Goal: Check status: Check status

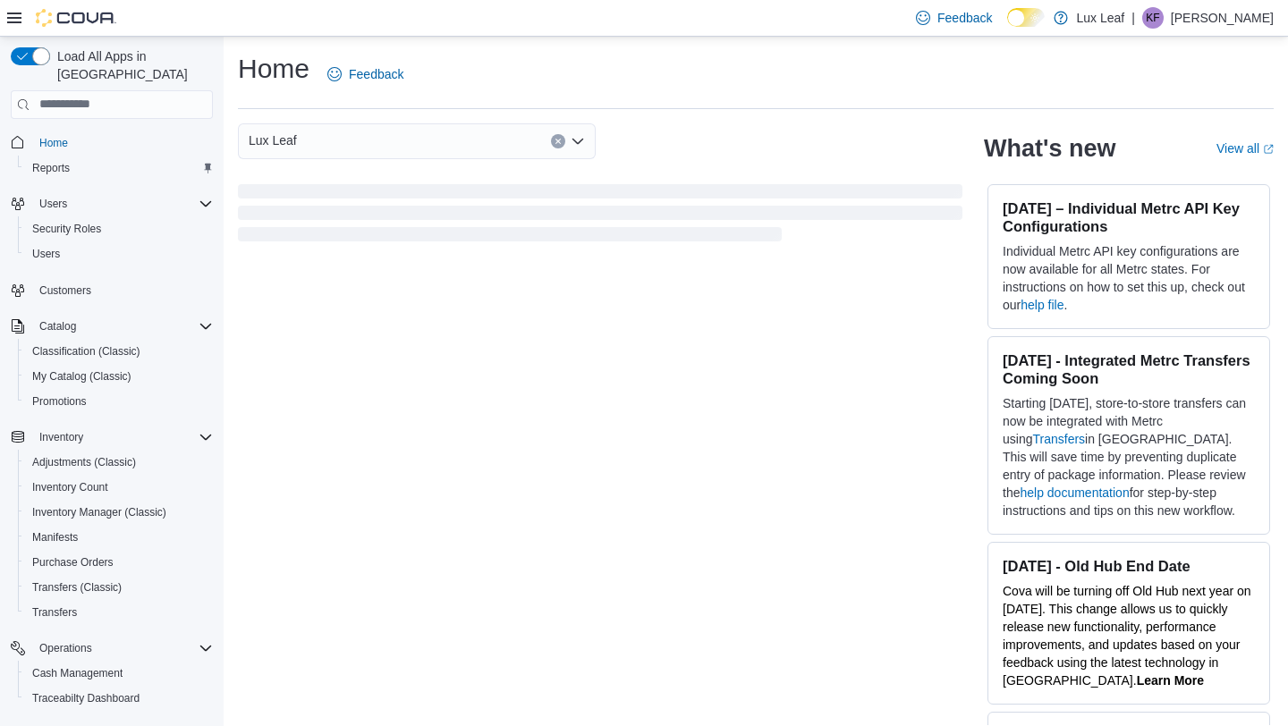
scroll to position [162, 0]
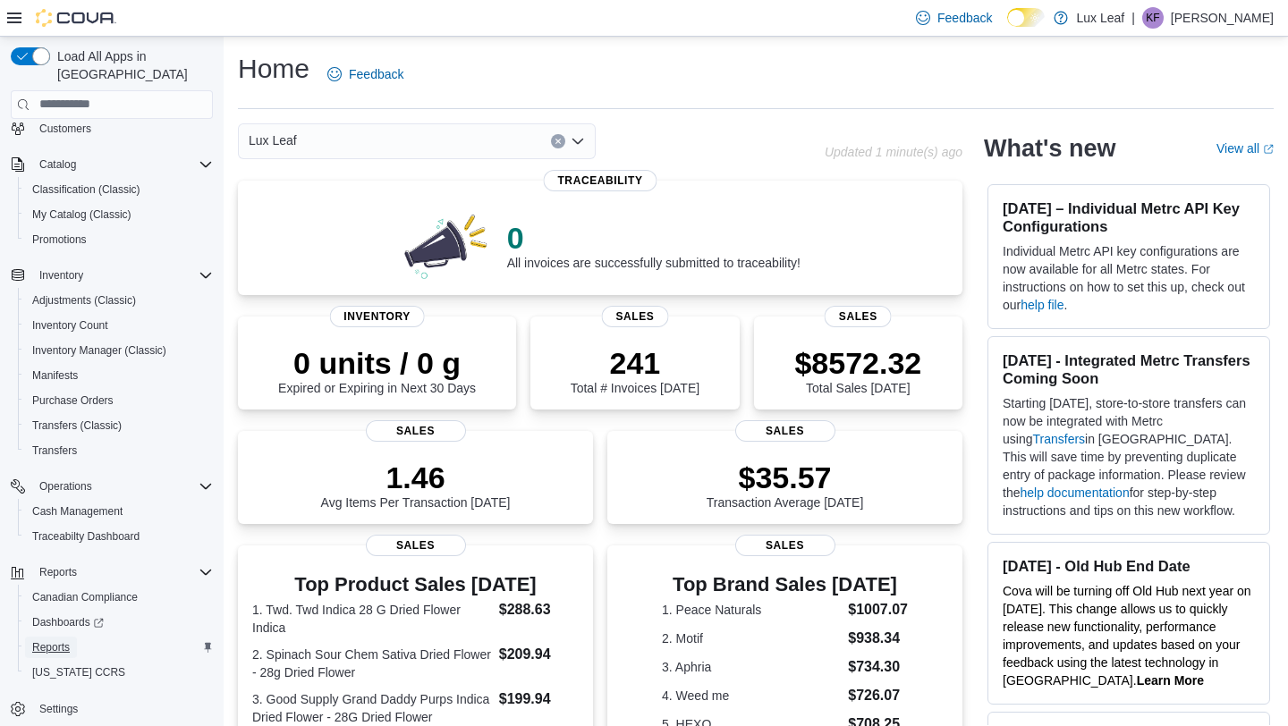
click at [70, 641] on span "Reports" at bounding box center [51, 648] width 38 height 14
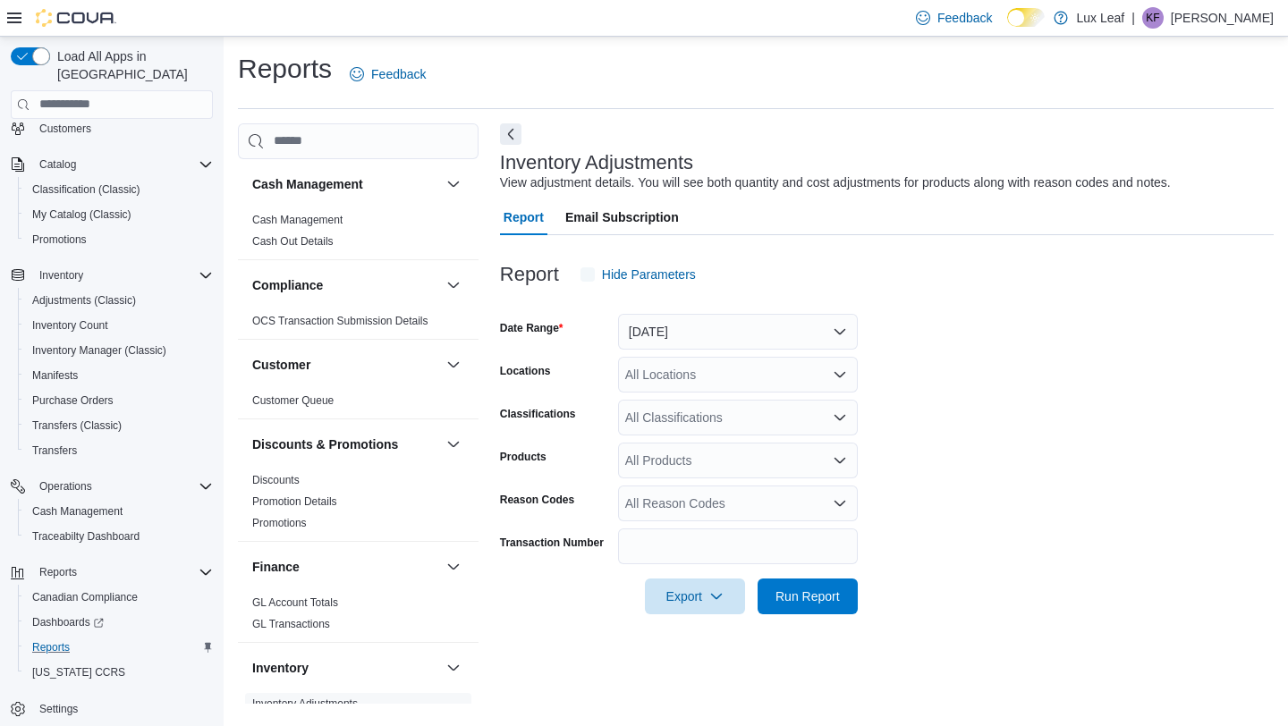
scroll to position [1015, 0]
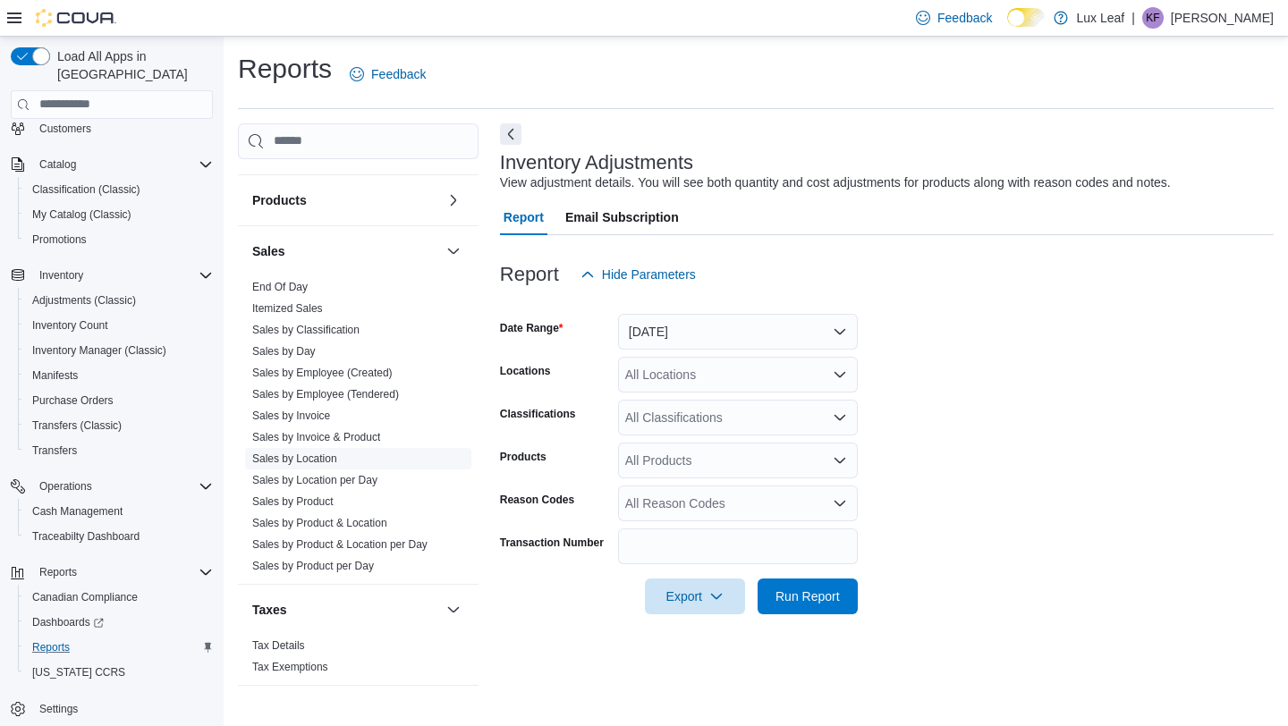
click at [335, 456] on link "Sales by Location" at bounding box center [294, 459] width 85 height 13
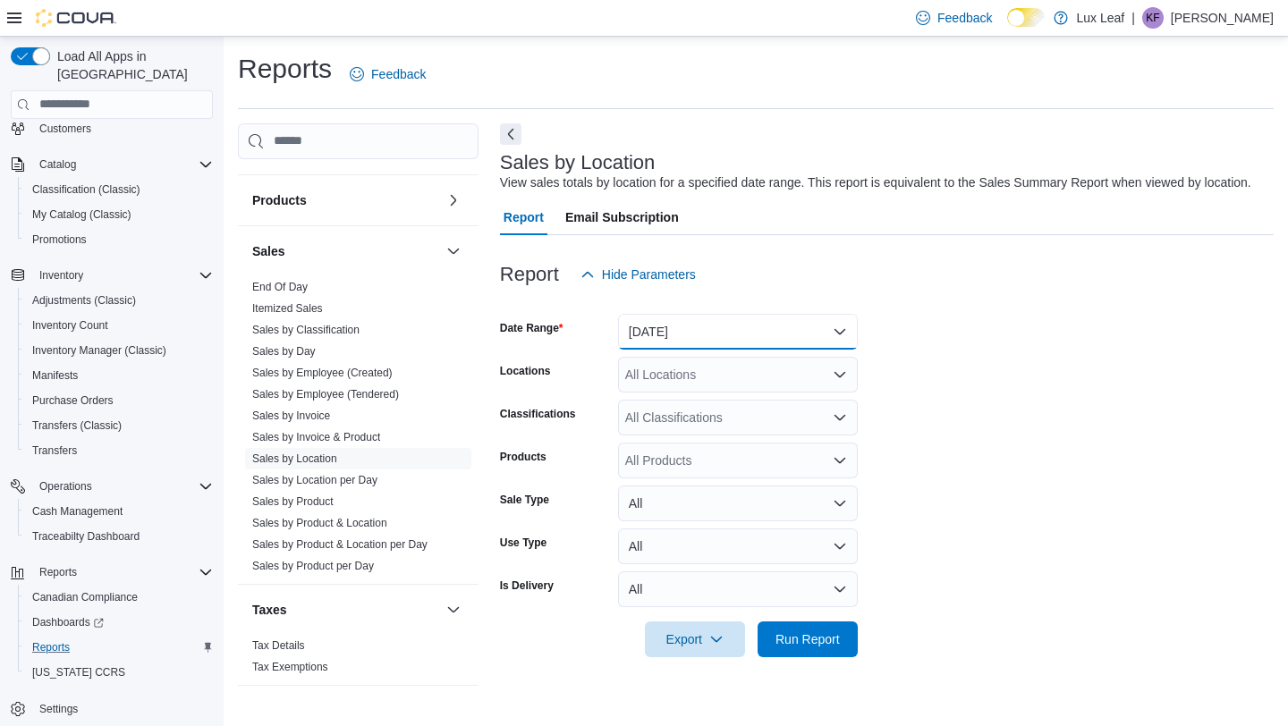
click at [682, 336] on button "[DATE]" at bounding box center [738, 332] width 240 height 36
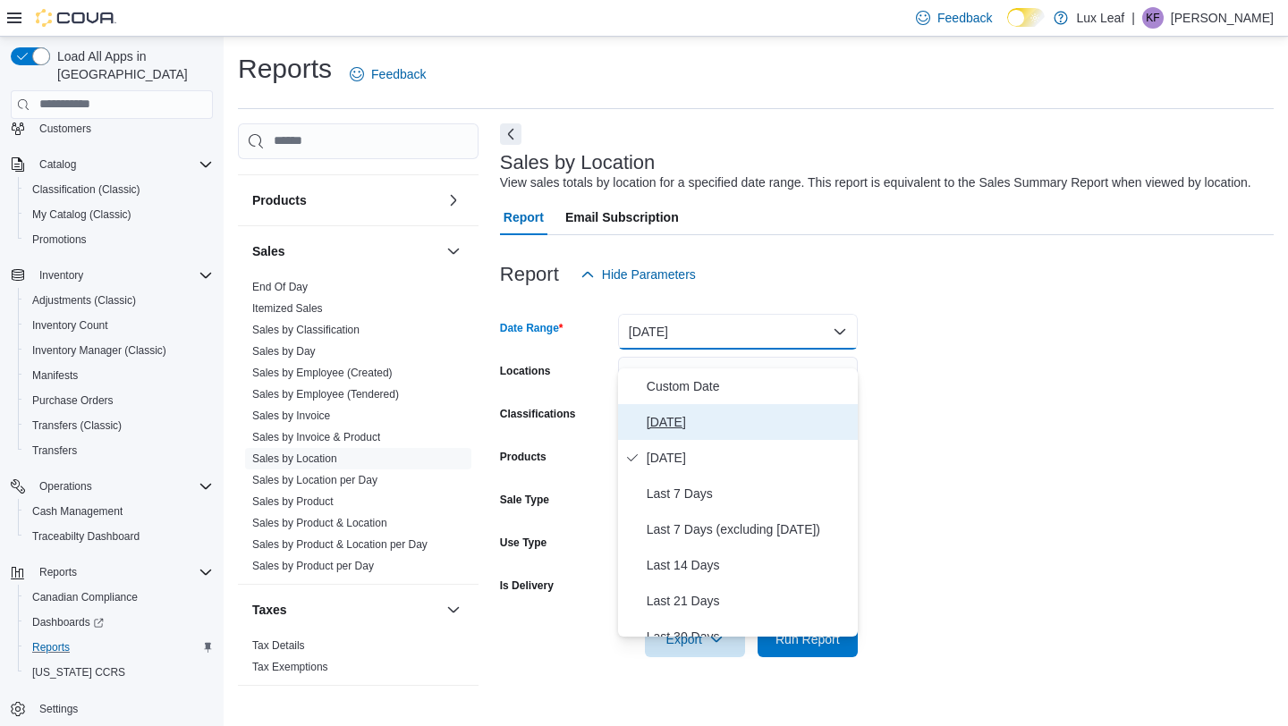
click at [687, 426] on span "[DATE]" at bounding box center [749, 422] width 204 height 21
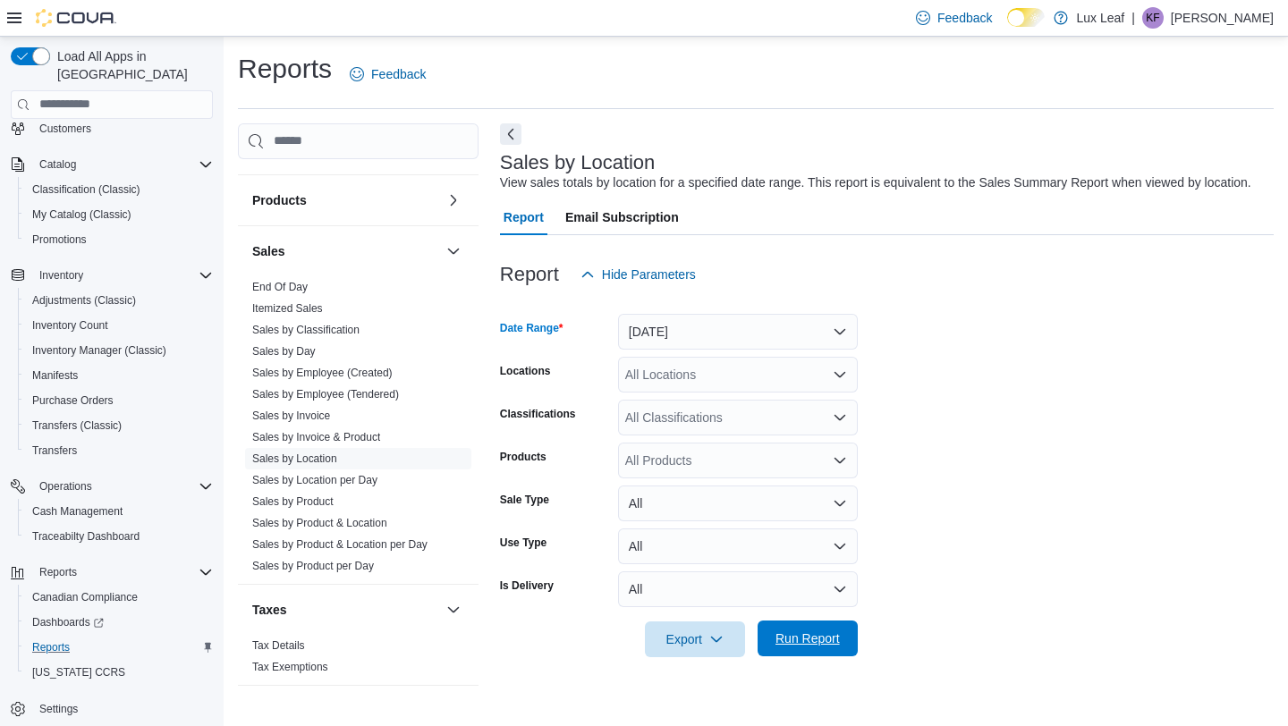
click at [810, 645] on span "Run Report" at bounding box center [808, 639] width 79 height 36
click at [730, 314] on div at bounding box center [887, 303] width 774 height 21
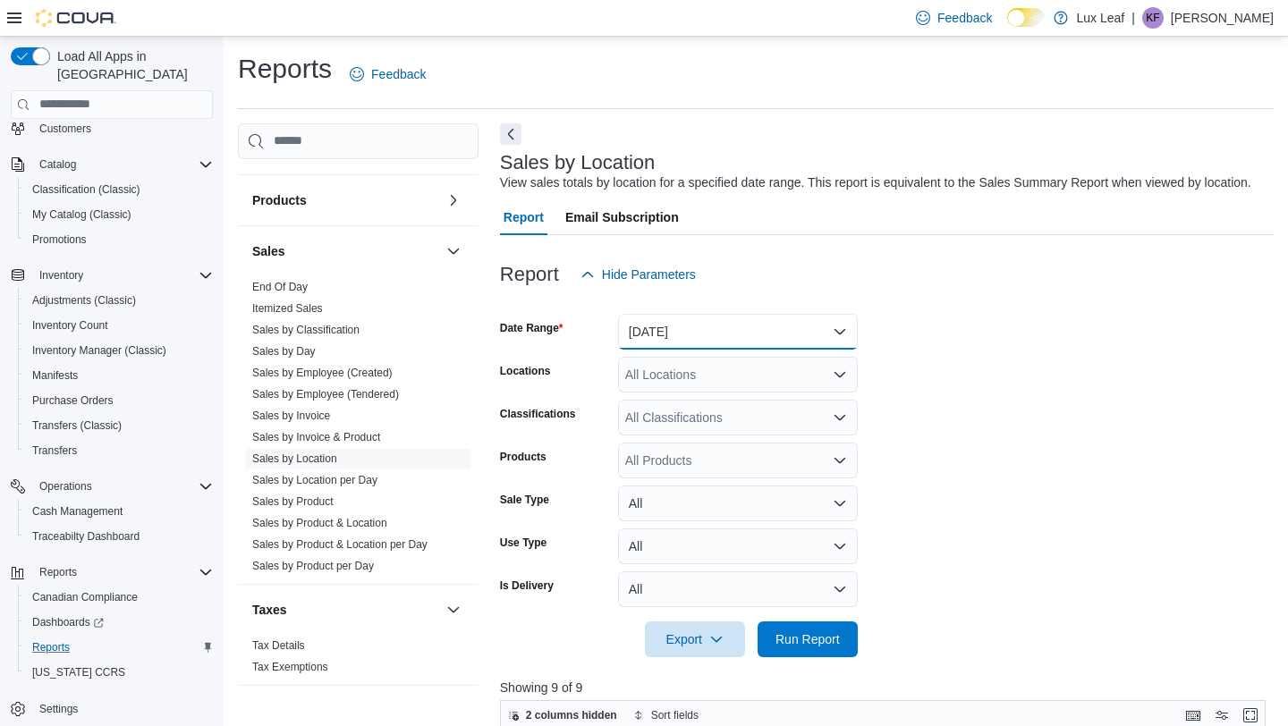
click at [735, 347] on button "[DATE]" at bounding box center [738, 332] width 240 height 36
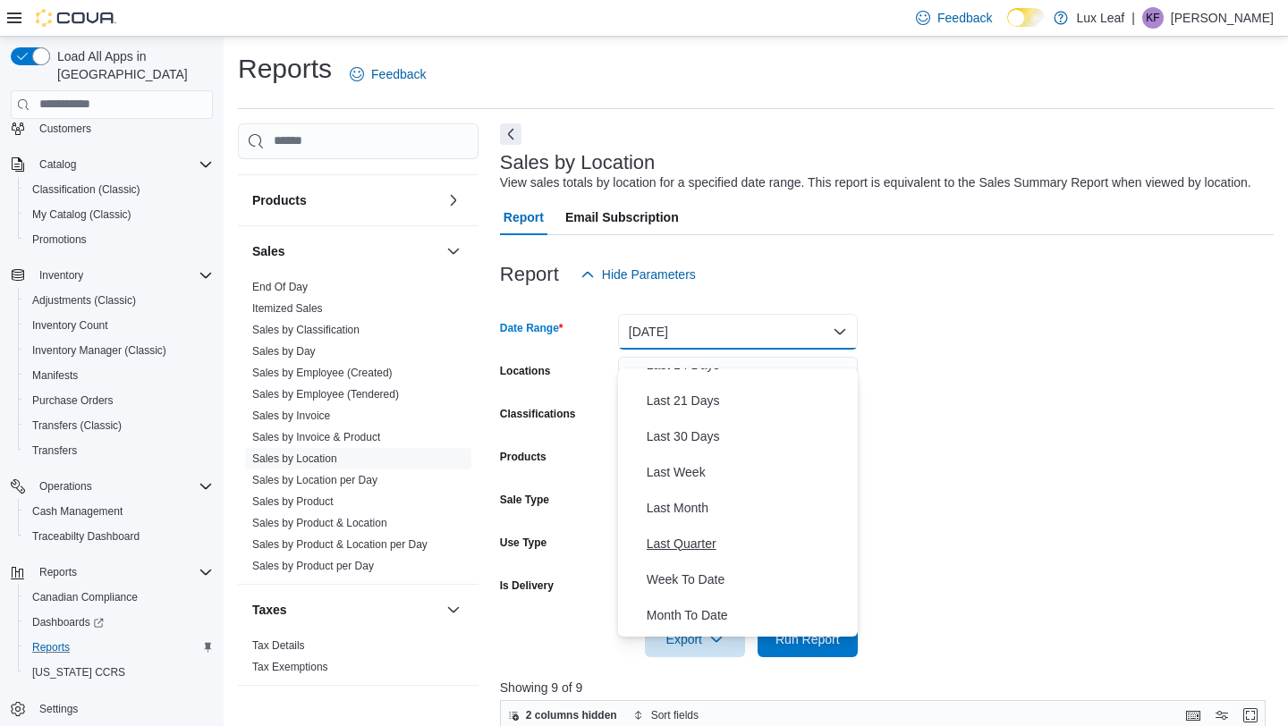
scroll to position [235, 0]
click at [709, 588] on span "Month To Date" at bounding box center [749, 580] width 204 height 21
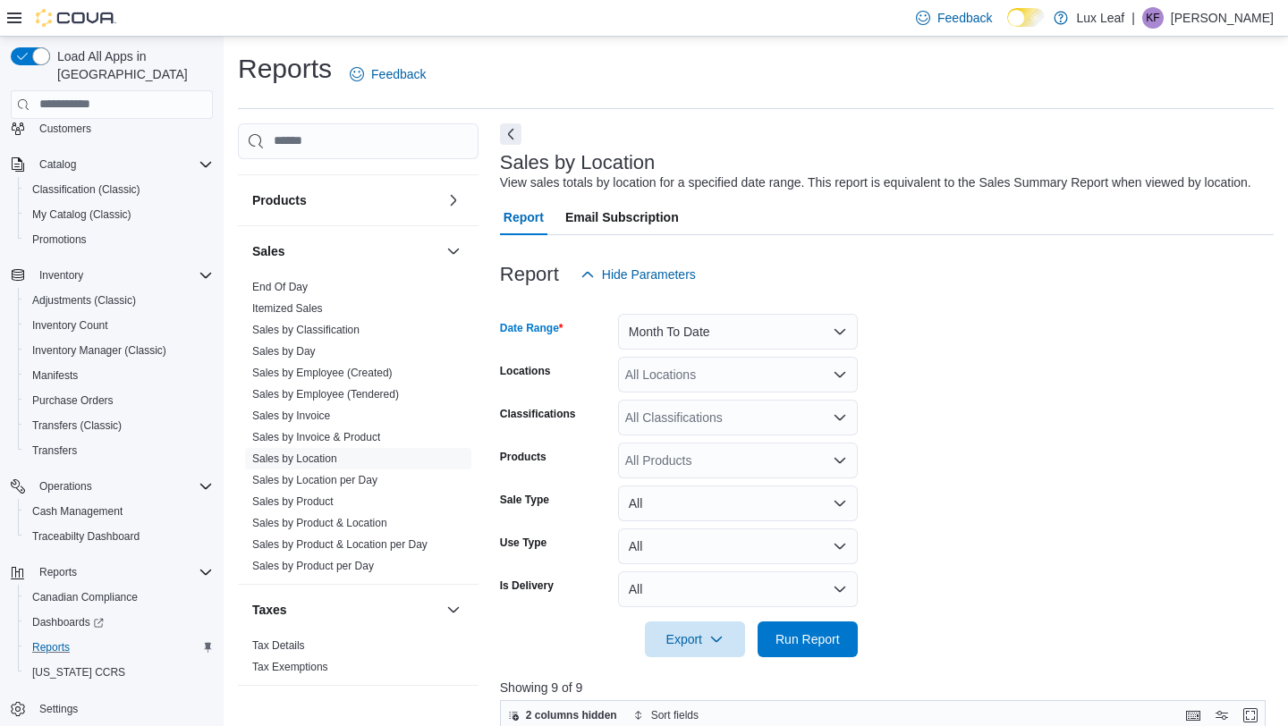
click at [811, 679] on div at bounding box center [887, 668] width 774 height 21
click at [809, 648] on span "Run Report" at bounding box center [808, 639] width 64 height 18
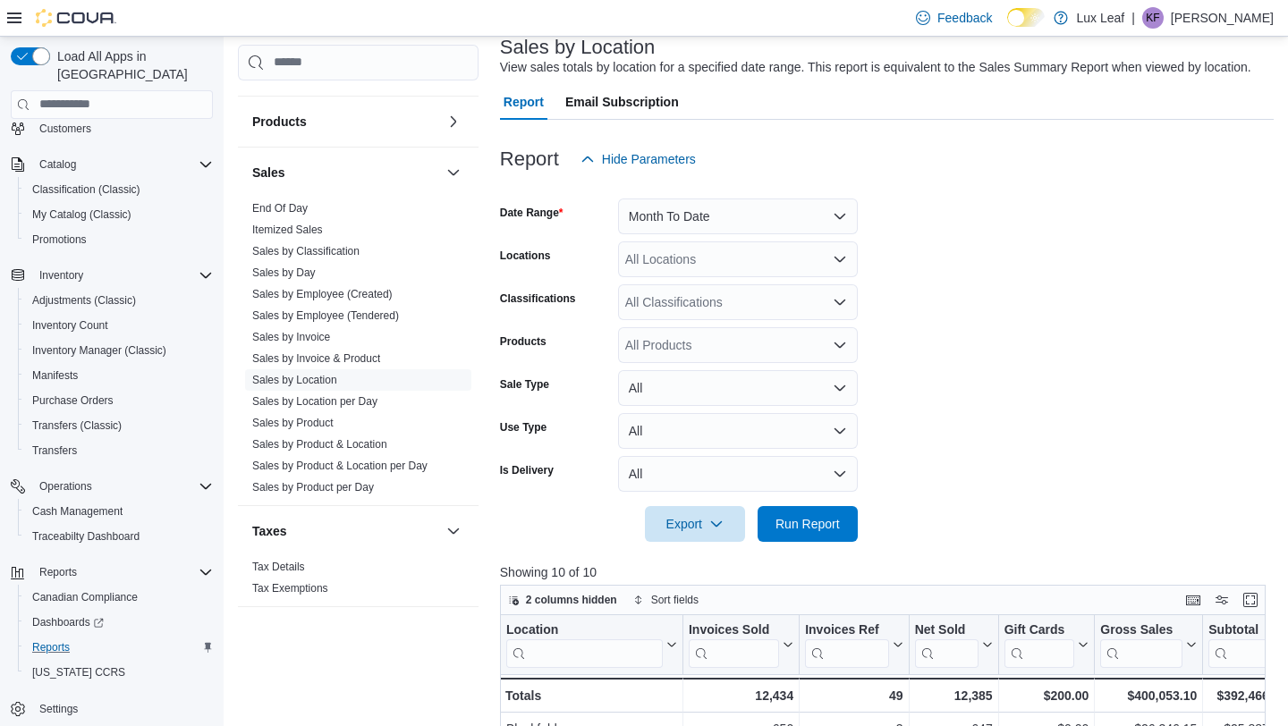
scroll to position [114, 0]
